Goal: Check status: Check status

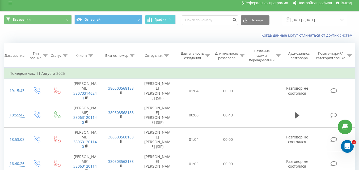
scroll to position [5, 0]
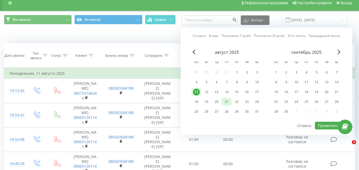
click at [226, 102] on div "21" at bounding box center [226, 102] width 7 height 7
click at [326, 126] on button "Применить" at bounding box center [328, 126] width 27 height 8
type input "21.08.2025 - 21.08.2025"
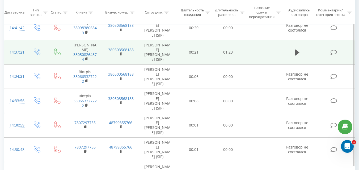
scroll to position [460, 0]
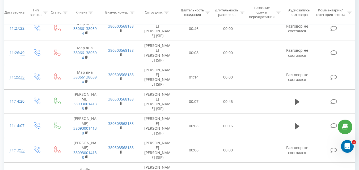
scroll to position [265, 0]
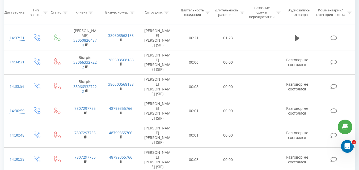
scroll to position [460, 0]
